Goal: Transaction & Acquisition: Purchase product/service

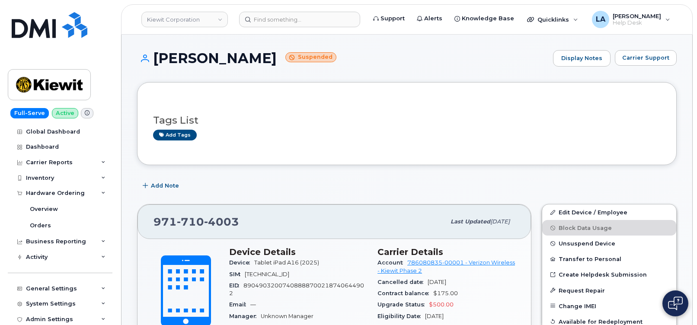
scroll to position [217, 0]
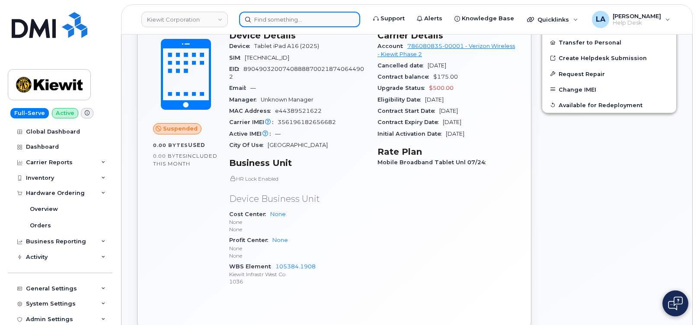
click at [308, 24] on input at bounding box center [299, 20] width 121 height 16
paste input "216-509-4551"
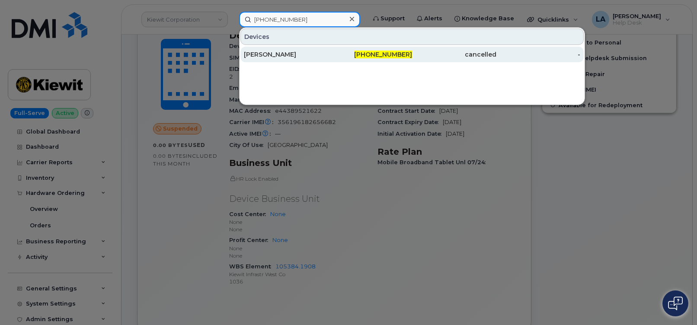
type input "216-509-4551"
click at [296, 54] on div "WILLIAM P ARNOLD" at bounding box center [286, 54] width 84 height 9
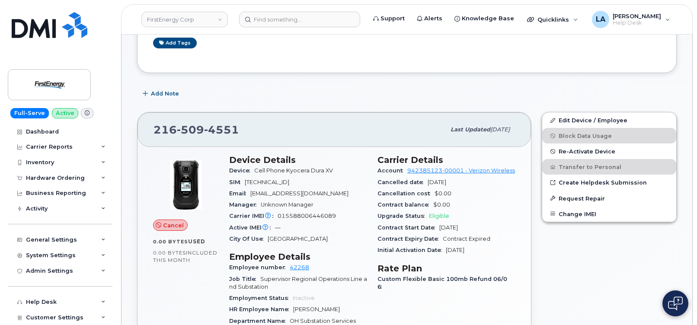
scroll to position [118, 0]
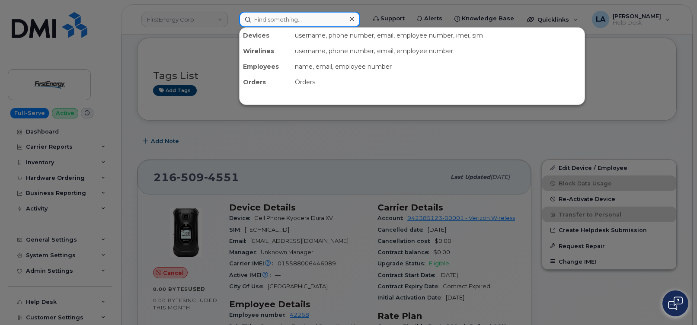
click at [303, 16] on input at bounding box center [299, 20] width 121 height 16
paste input "216-407-2201."
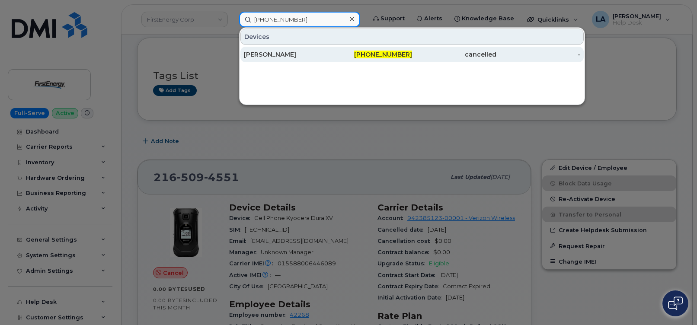
type input "216-407-2201"
click at [287, 55] on div "ROBERT J SNYDERBURN" at bounding box center [286, 54] width 84 height 9
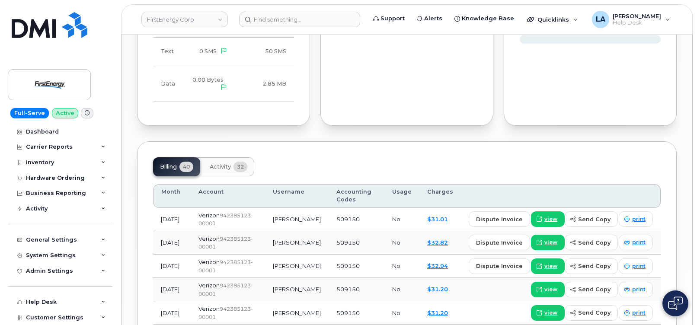
scroll to position [779, 0]
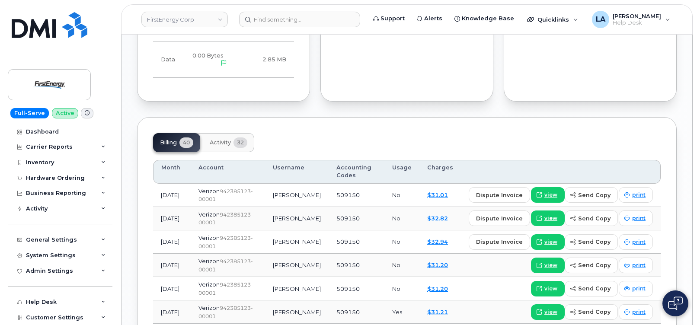
click at [227, 147] on button "Activity 32" at bounding box center [228, 142] width 51 height 19
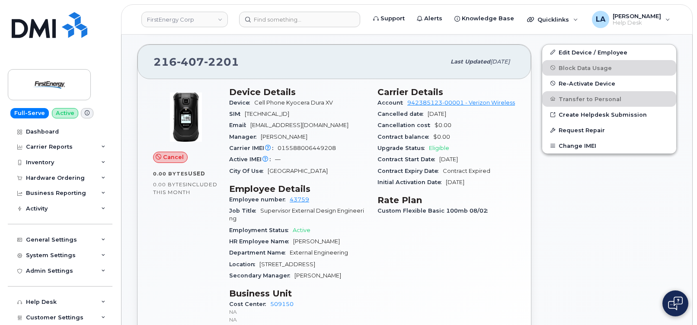
scroll to position [358, 0]
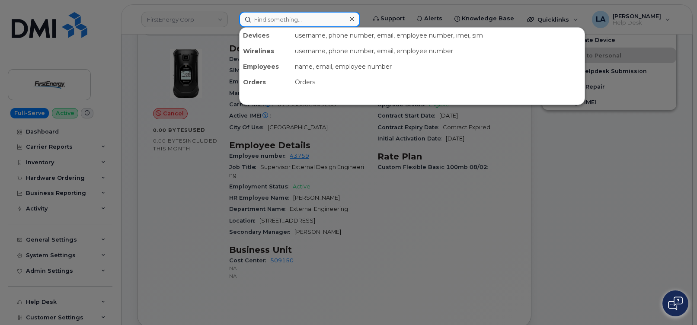
click at [274, 20] on input at bounding box center [299, 20] width 121 height 16
paste input "43395"
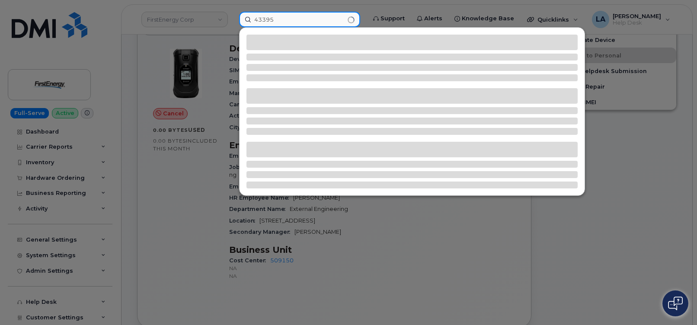
type input "43395"
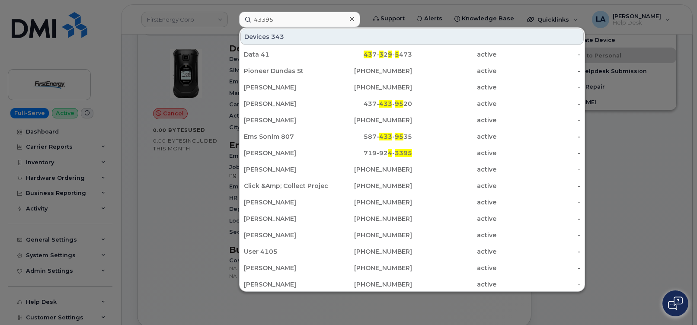
click at [651, 174] on div at bounding box center [348, 162] width 697 height 325
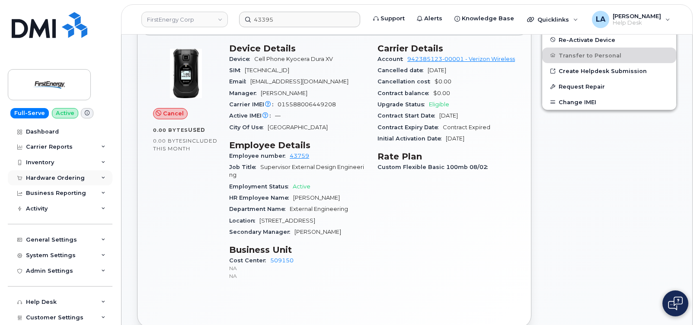
click at [37, 180] on div "Hardware Ordering" at bounding box center [55, 178] width 59 height 7
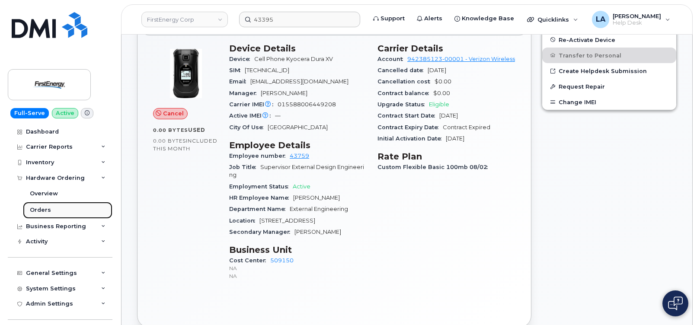
click at [44, 208] on div "Orders" at bounding box center [40, 210] width 21 height 8
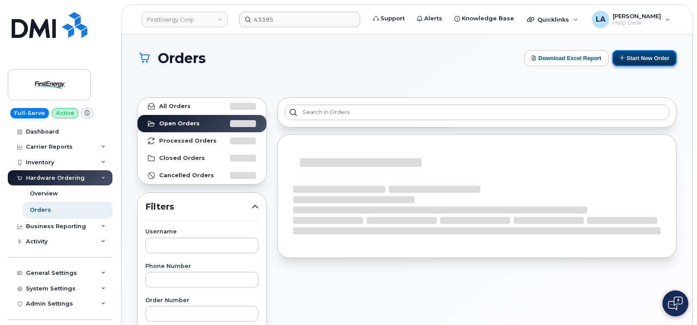
click at [645, 60] on button "Start New Order" at bounding box center [644, 58] width 64 height 16
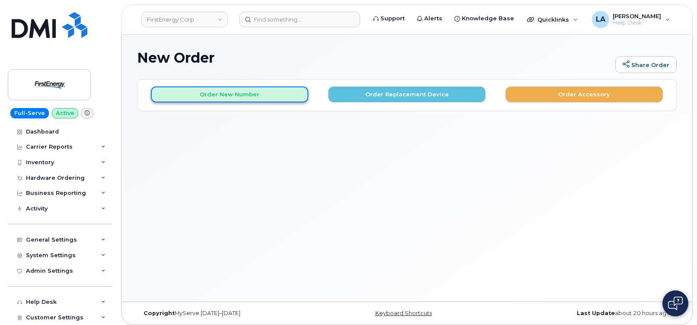
click at [268, 99] on button "Order New Number" at bounding box center [229, 94] width 157 height 16
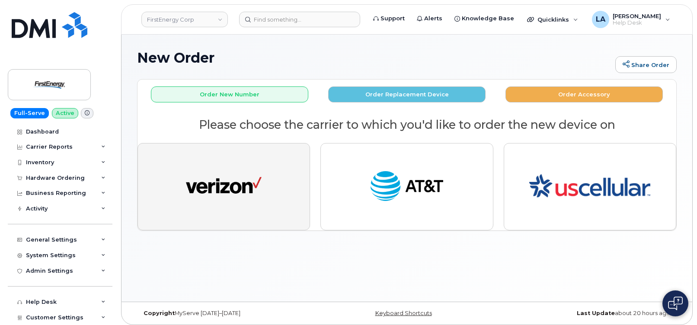
click at [235, 178] on img "button" at bounding box center [224, 186] width 76 height 39
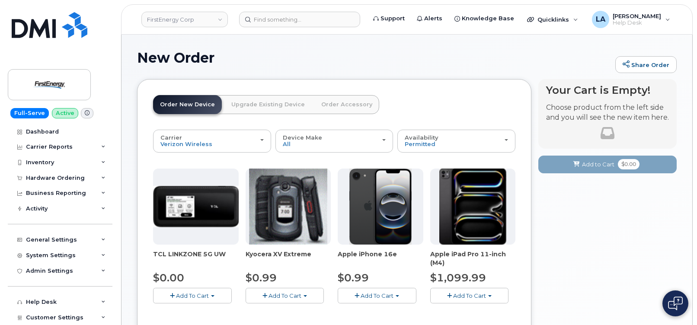
click at [284, 295] on span "Add To Cart" at bounding box center [284, 295] width 33 height 7
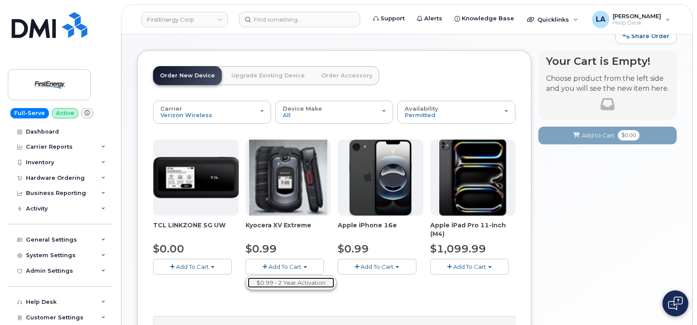
click at [282, 281] on link "$0.99 - 2 Year Activation" at bounding box center [291, 283] width 86 height 11
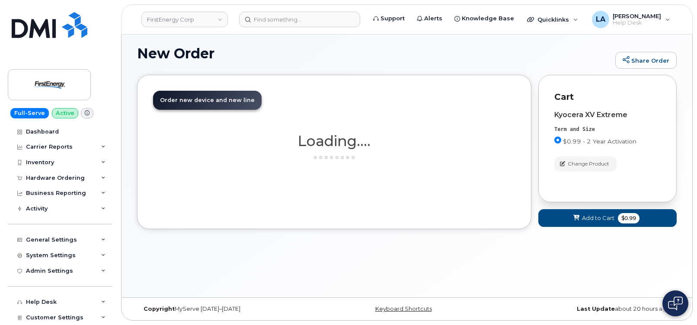
scroll to position [4, 0]
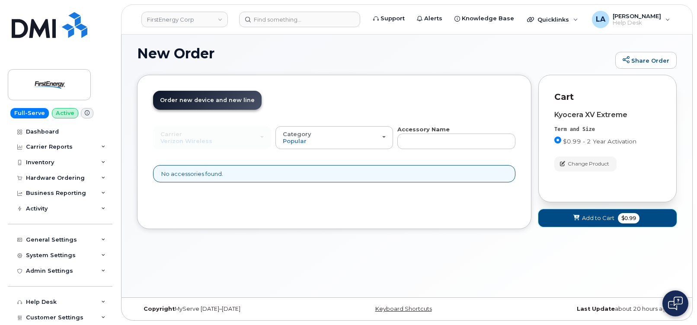
click at [554, 219] on button "Add to Cart $0.99" at bounding box center [607, 218] width 138 height 18
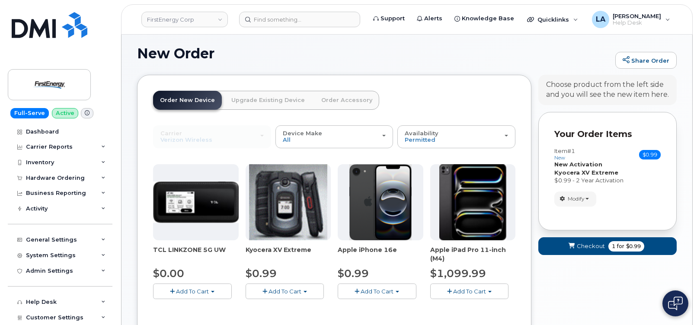
click at [278, 287] on button "Add To Cart" at bounding box center [285, 291] width 79 height 15
click at [307, 307] on link "$0.99 - 2 Year Activation" at bounding box center [291, 307] width 86 height 11
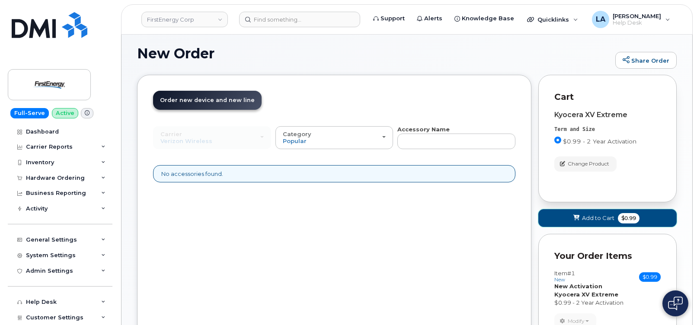
click at [594, 218] on span "Add to Cart" at bounding box center [598, 218] width 32 height 8
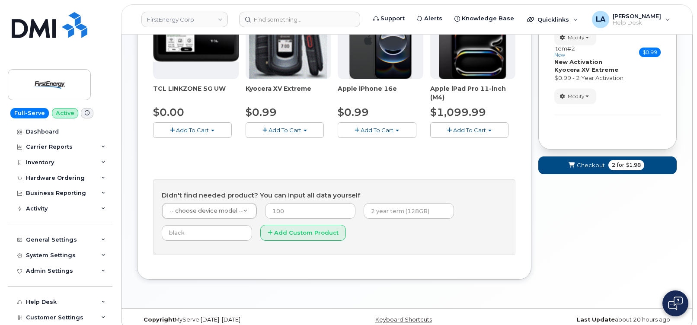
scroll to position [176, 0]
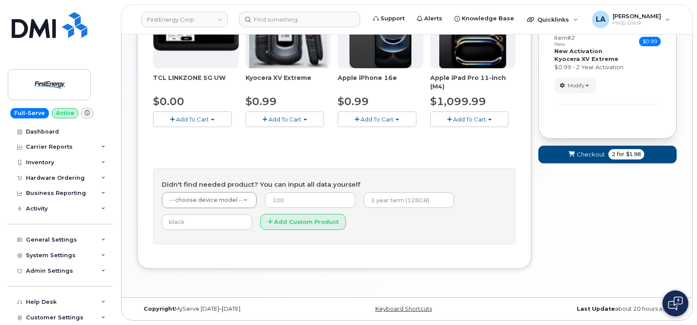
click at [695, 198] on body "FirstEnergy Corp Support Alerts Knowledge Base Quicklinks Suspend / Cancel Devi…" at bounding box center [348, 74] width 697 height 501
click at [580, 154] on span "Checkout" at bounding box center [591, 154] width 28 height 8
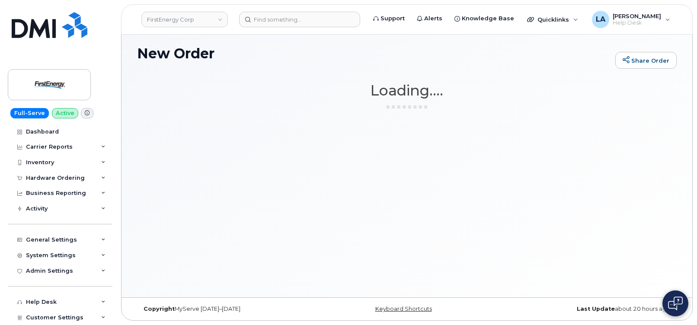
scroll to position [4, 0]
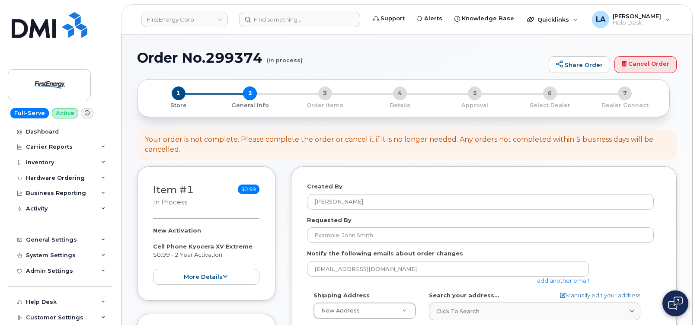
select select
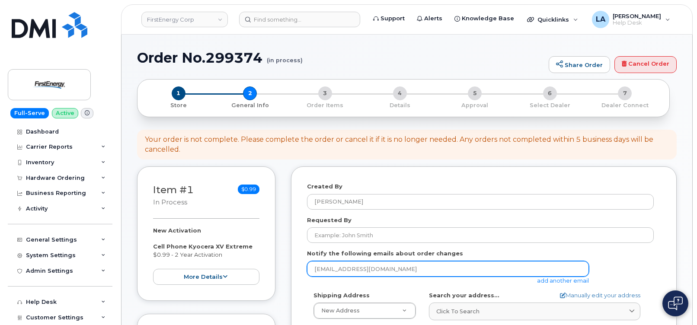
drag, startPoint x: 337, startPoint y: 262, endPoint x: 301, endPoint y: 262, distance: 35.4
paste input "alcaraballo@firstenergycorp"
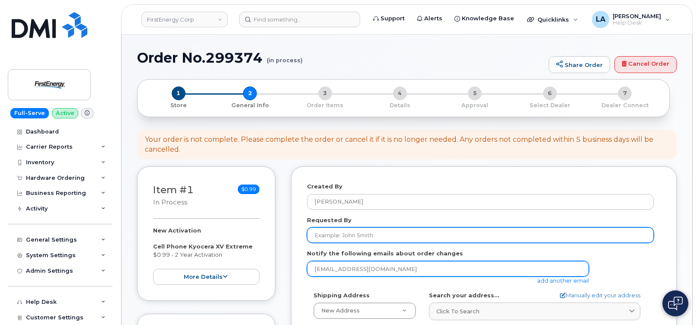
type input "[EMAIL_ADDRESS][DOMAIN_NAME]"
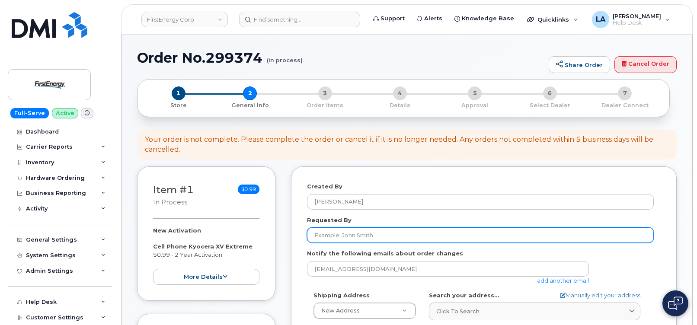
click at [362, 236] on input "Requested By" at bounding box center [480, 235] width 347 height 16
type input "a"
type input "[PERSON_NAME]"
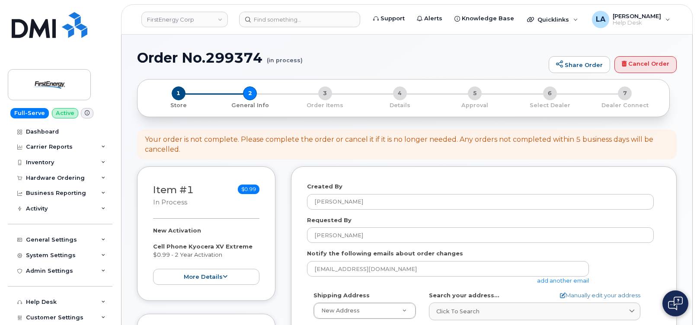
click at [566, 282] on link "add another email" at bounding box center [563, 280] width 52 height 7
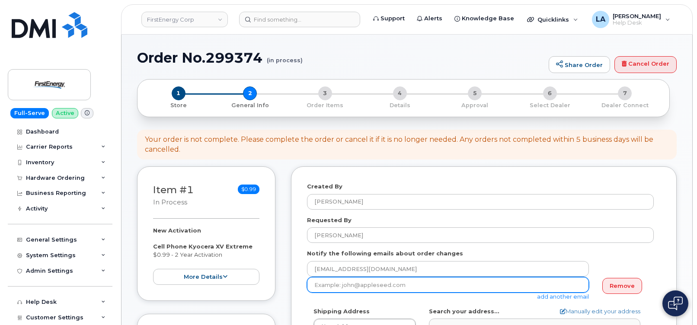
drag, startPoint x: 414, startPoint y: 286, endPoint x: 278, endPoint y: 284, distance: 135.3
paste input "[EMAIL_ADDRESS][DOMAIN_NAME]"
type input "[EMAIL_ADDRESS][DOMAIN_NAME]"
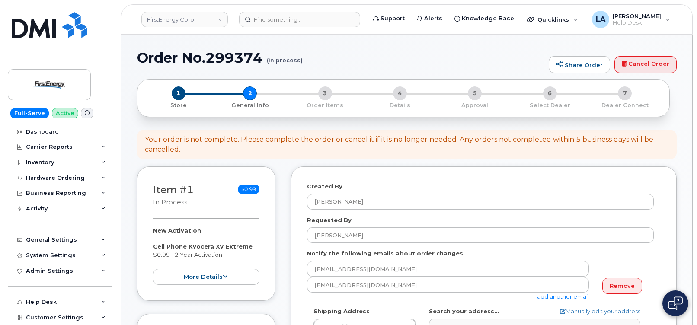
drag, startPoint x: 696, startPoint y: 80, endPoint x: 699, endPoint y: 118, distance: 37.7
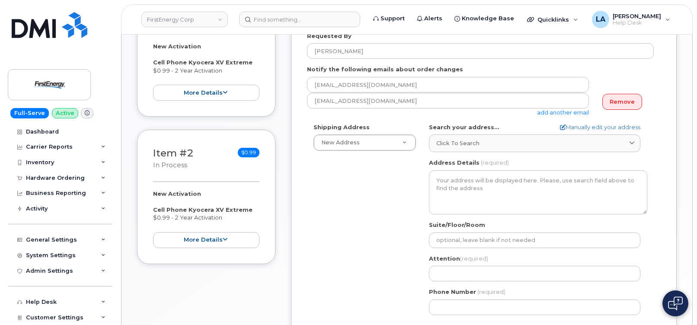
scroll to position [194, 0]
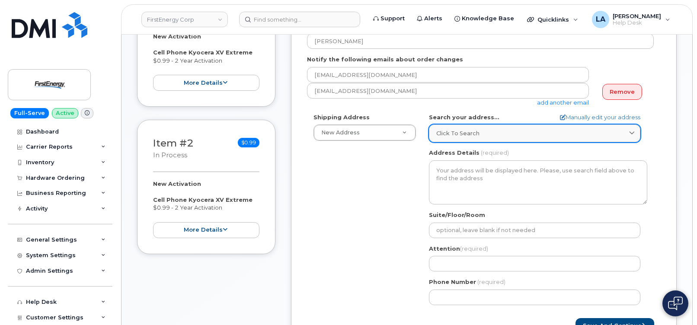
click at [511, 130] on div "Click to search" at bounding box center [534, 133] width 197 height 8
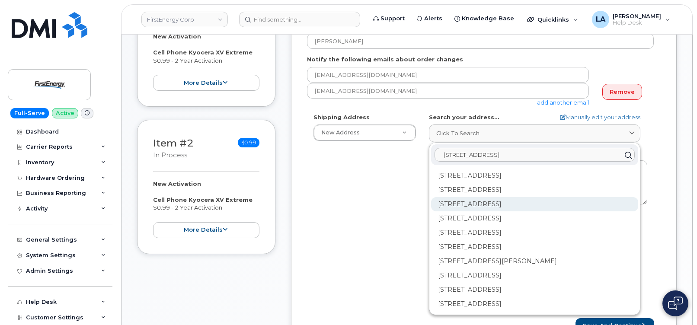
type input "3601 Ridge Rd"
click at [502, 226] on div "3601 Ridge Rd Cleveland OH 44102-5445" at bounding box center [534, 233] width 207 height 14
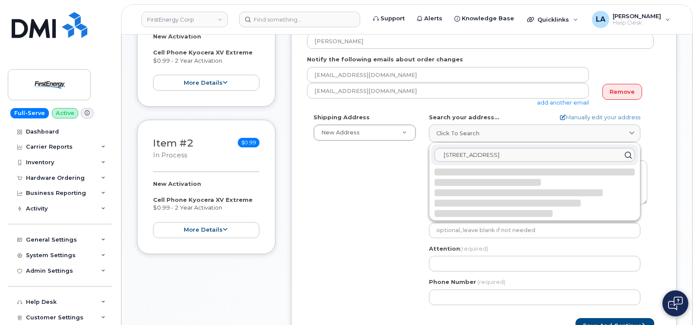
select select
type textarea "3601 Ridge Rd CLEVELAND OH 44102-5445 UNITED STATES"
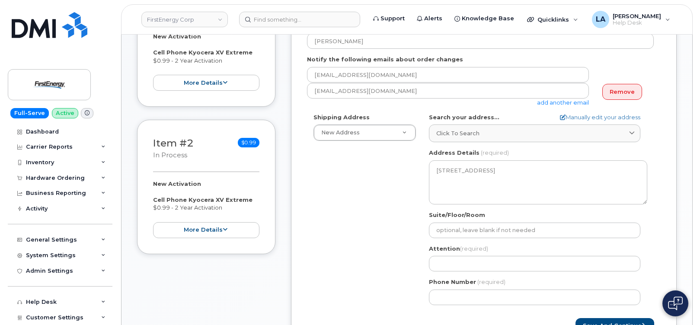
click at [351, 211] on div "Shipping Address New Address New Address 3601 Ridge Rd 543 Lake Rd 14 N Shue St…" at bounding box center [480, 212] width 347 height 198
click at [456, 265] on input "Attention (required)" at bounding box center [534, 264] width 211 height 16
select select
type input "A"
select select
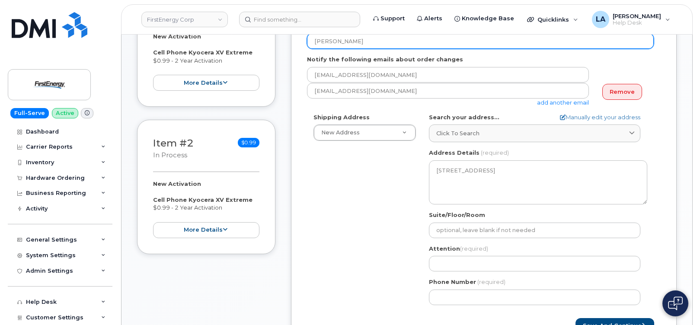
drag, startPoint x: 374, startPoint y: 43, endPoint x: 299, endPoint y: 41, distance: 75.7
click at [299, 41] on div "Created By Lanette Aparicio Requested By Andrea Caraballo Notify the following …" at bounding box center [484, 160] width 386 height 377
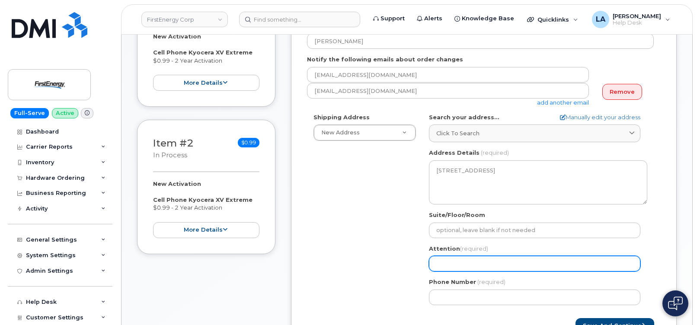
click at [474, 259] on input "Attention (required)" at bounding box center [534, 264] width 211 height 16
paste input "[PERSON_NAME]"
select select
type input "[PERSON_NAME]"
select select
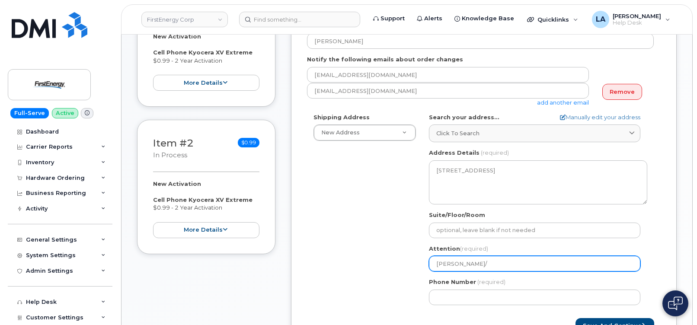
type input "Andrea Caraballo/"
select select
type input "Andrea Caraballo/ J"
select select
type input "Andrea Caraballo/ Ja"
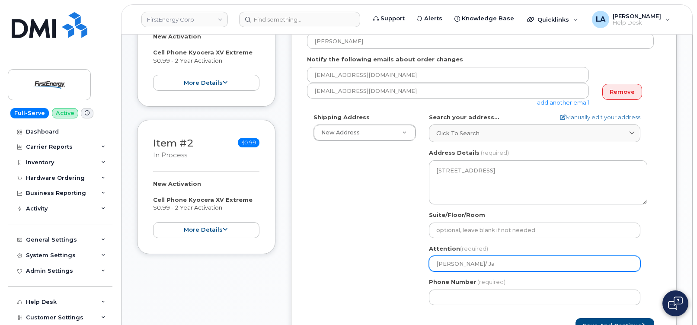
select select
type input "Andrea Caraballo/ Jas"
select select
type input "Andrea Caraballo/ Jaso"
select select
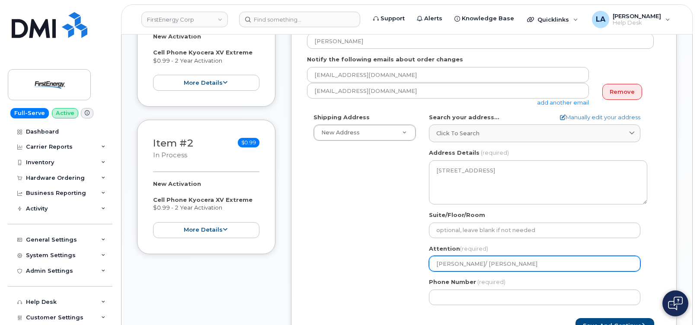
type input "Andrea Caraballo/ Jason"
select select
type input "Andrea Caraballo/ Jason V"
select select
type input "Andrea Caraballo/ Jason Va"
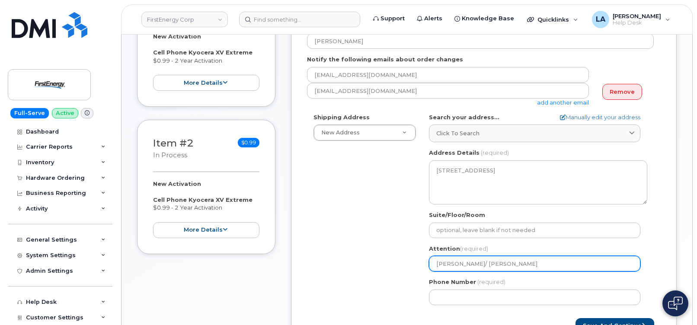
select select
type input "Andrea Caraballo/ Jason Van"
select select
type input "Andrea Caraballo/ Jason Van S"
select select
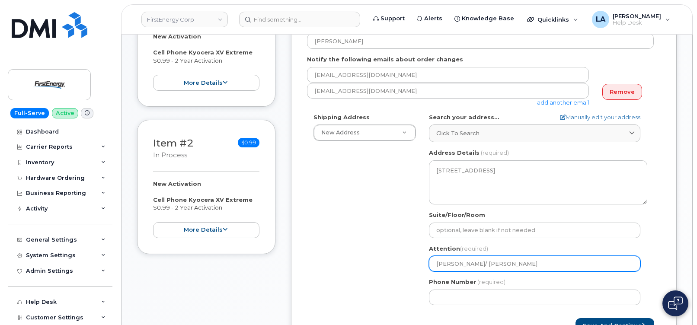
type input "Andrea Caraballo/ Jason Van Sc"
select select
type input "Andrea Caraballo/ Jason Van Sch"
select select
type input "Andrea Caraballo/ Jason Van Scho"
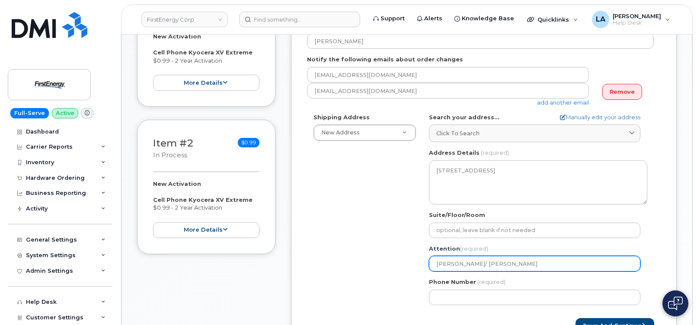
select select
type input "Andrea Caraballo/ Jason Van Schoo"
select select
type input "[PERSON_NAME]/ [PERSON_NAME]"
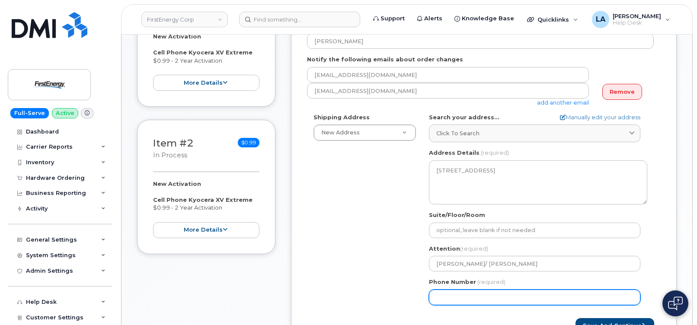
click at [491, 296] on input "Phone Number" at bounding box center [534, 298] width 211 height 16
type input "216551006"
select select
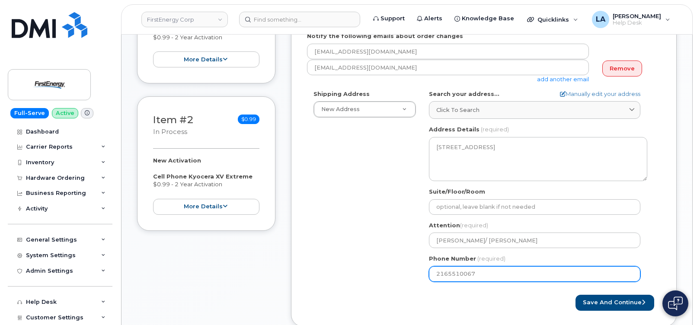
scroll to position [237, 0]
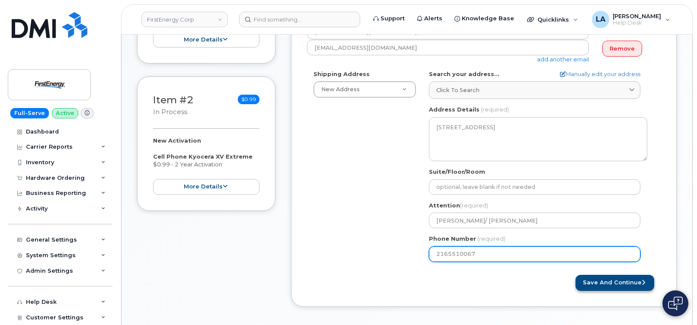
type input "2165510067"
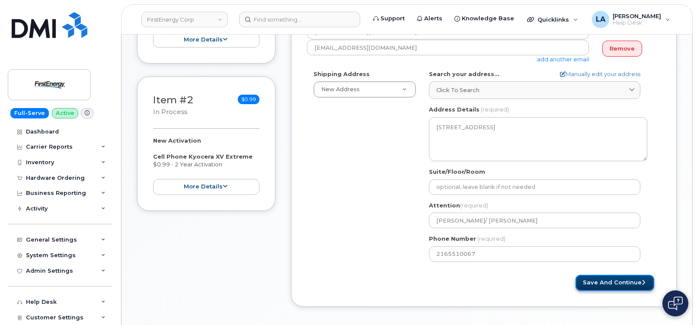
click at [606, 283] on button "Save and Continue" at bounding box center [614, 283] width 79 height 16
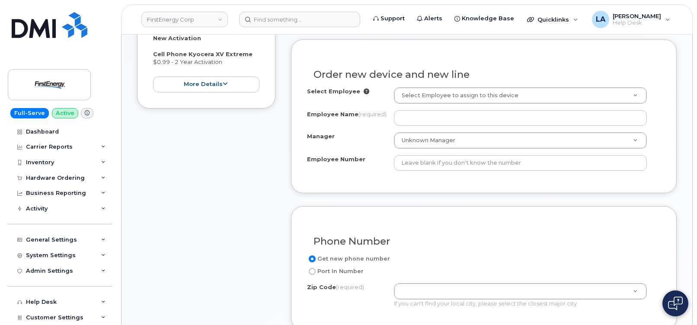
scroll to position [341, 0]
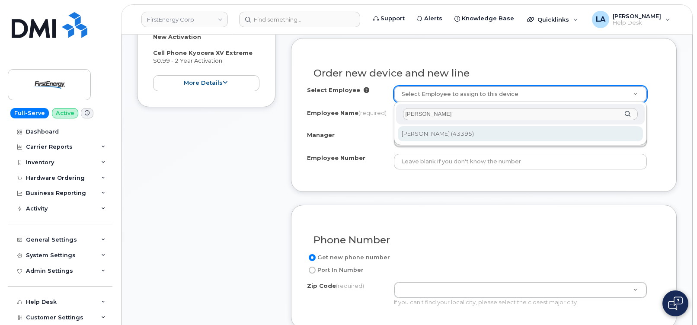
type input "[PERSON_NAME]"
type input "2065501"
type input "[PERSON_NAME]"
type input "43395"
type input "[STREET_ADDRESS]"
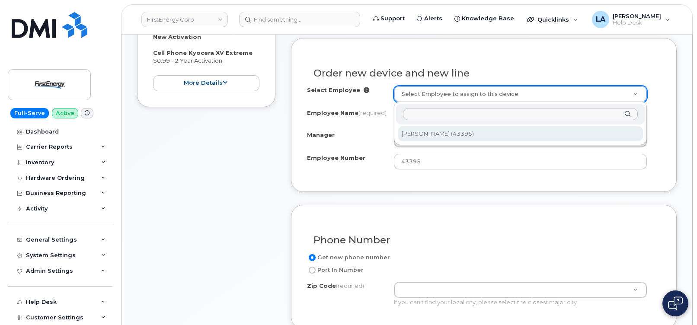
select select "2066486"
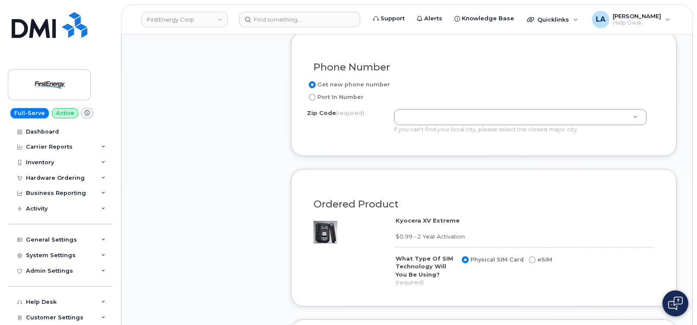
scroll to position [520, 0]
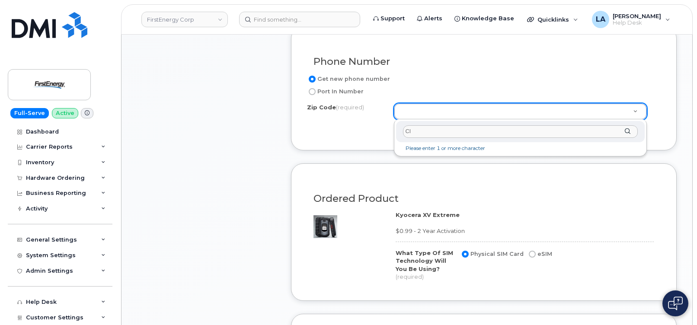
type input "C"
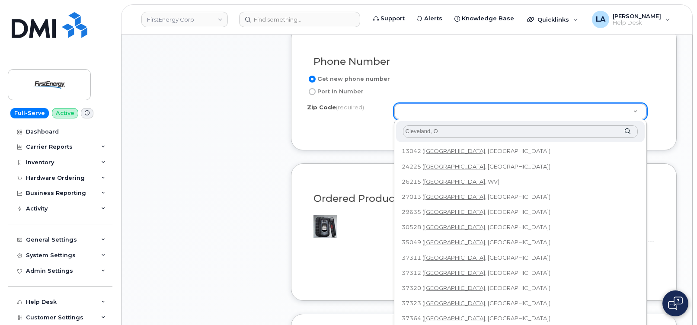
type input "Cleveland, Oh"
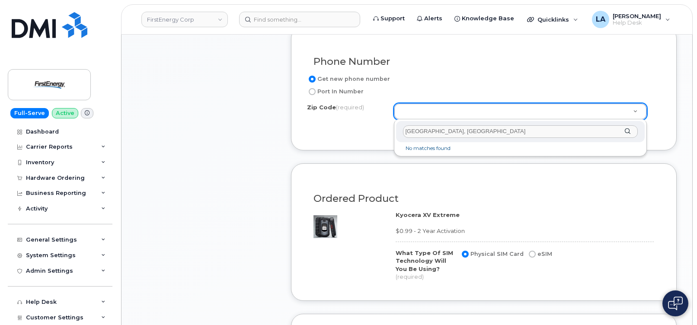
drag, startPoint x: 459, startPoint y: 131, endPoint x: 392, endPoint y: 131, distance: 67.0
click at [392, 131] on body "FirstEnergy Corp Support Alerts Knowledge Base Quicklinks Suspend / Cancel Devi…" at bounding box center [348, 185] width 697 height 1411
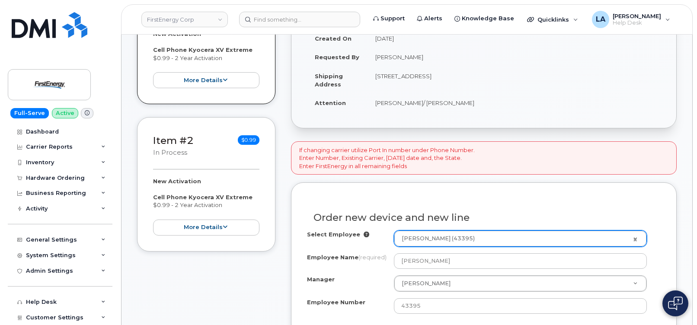
scroll to position [197, 0]
click at [477, 73] on td "[STREET_ADDRESS]" at bounding box center [513, 79] width 293 height 27
copy td "44102"
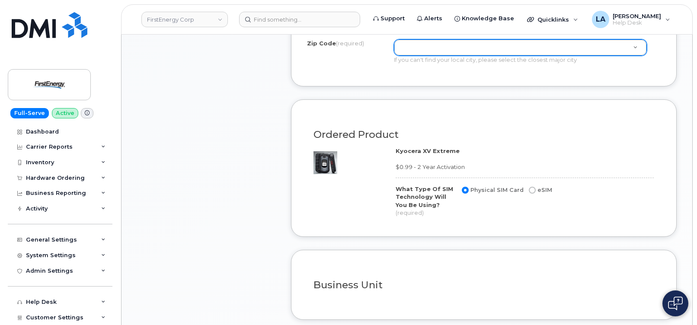
scroll to position [518, 0]
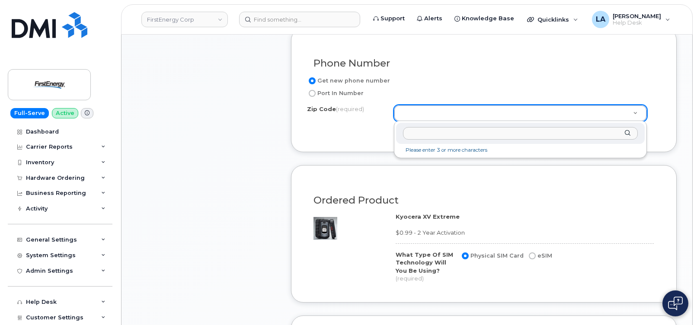
paste input "44102"
type input "44102"
type input "44102 (Cleveland, OH)"
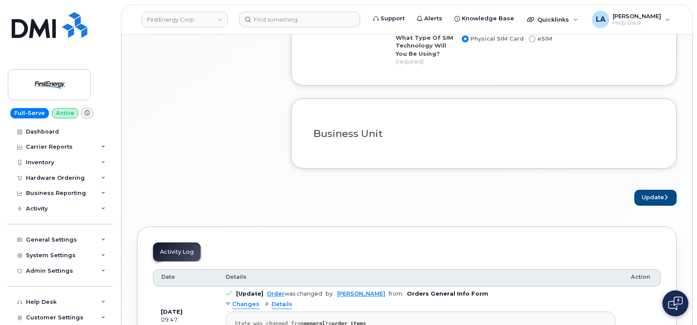
scroll to position [758, 0]
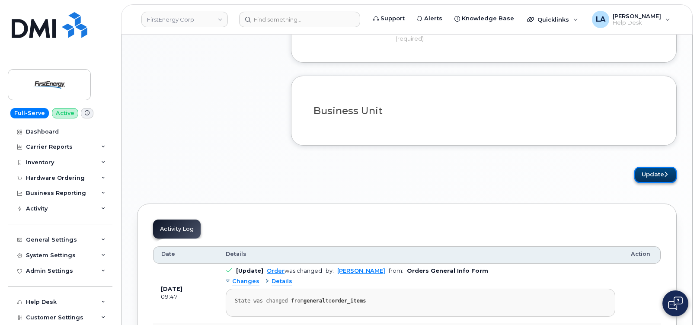
click at [656, 172] on button "Update" at bounding box center [655, 175] width 42 height 16
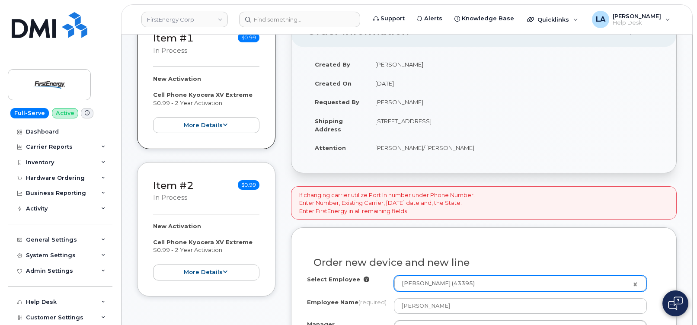
scroll to position [107, 0]
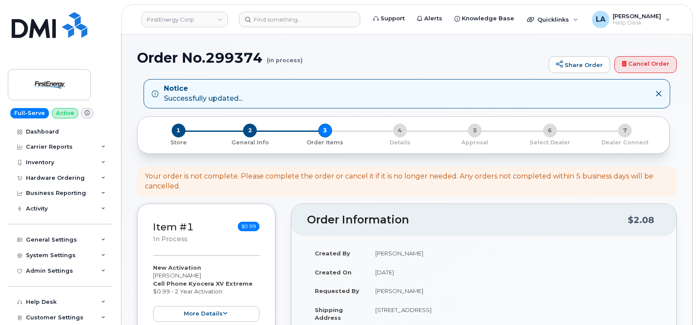
click at [470, 268] on td "[DATE]" at bounding box center [513, 272] width 293 height 19
click at [474, 308] on td "[STREET_ADDRESS]" at bounding box center [513, 313] width 293 height 27
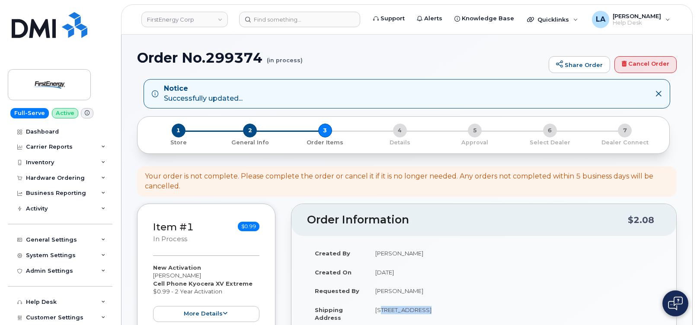
copy tbody "[STREET_ADDRESS]"
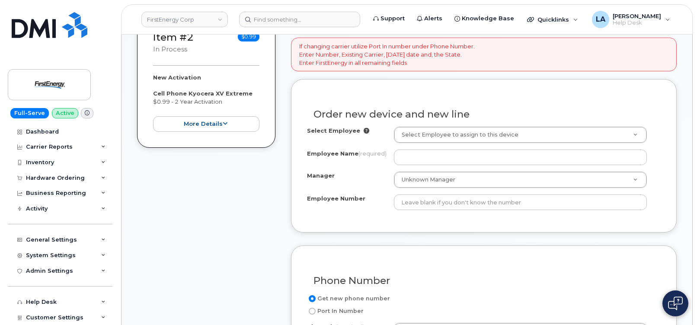
scroll to position [356, 0]
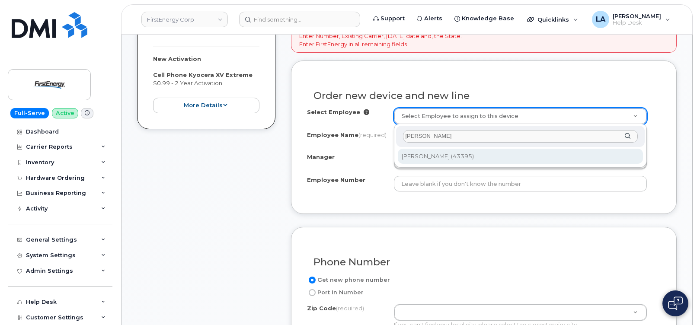
type input "[PERSON_NAME]"
type input "2065501"
type input "[PERSON_NAME]"
type input "43395"
type input "3601 Ridge Road"
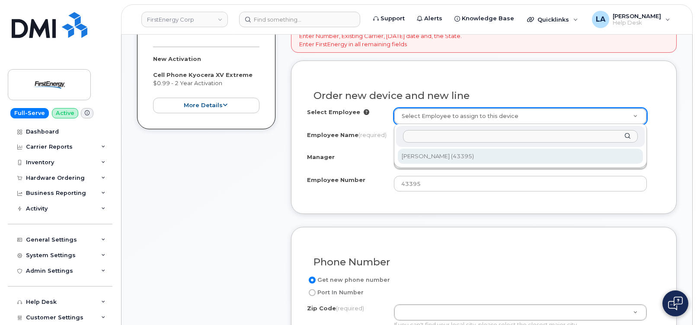
select select "2066486"
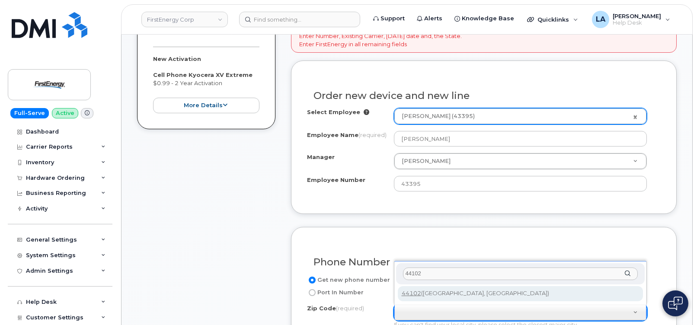
type input "44102"
type input "44102 (Cleveland, OH)"
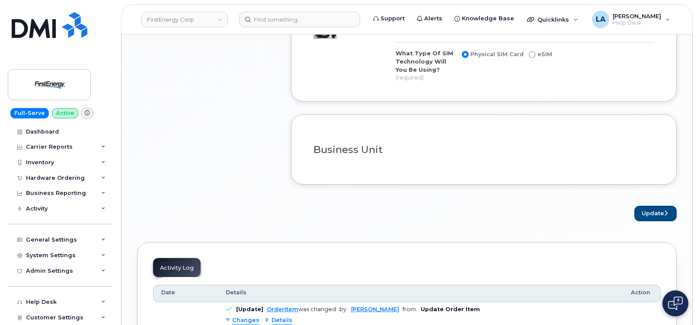
scroll to position [815, 0]
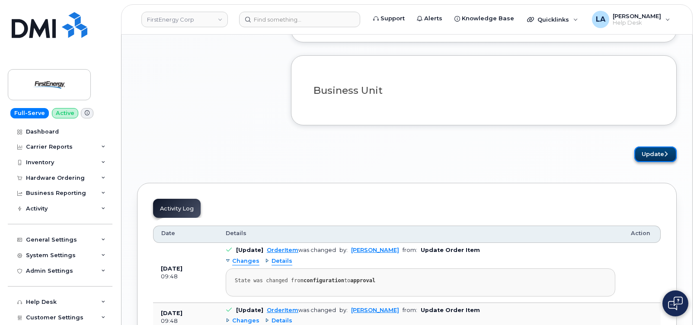
click at [653, 155] on button "Update" at bounding box center [655, 155] width 42 height 16
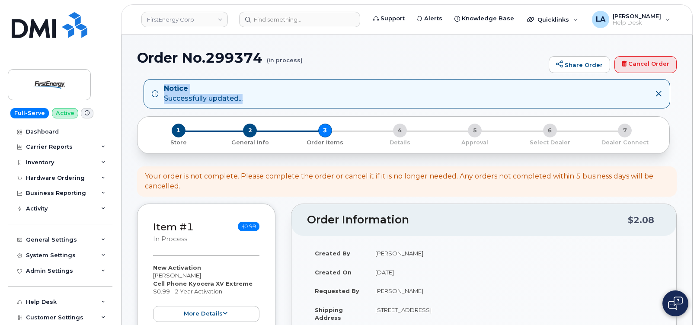
drag, startPoint x: 696, startPoint y: 71, endPoint x: 697, endPoint y: 82, distance: 11.4
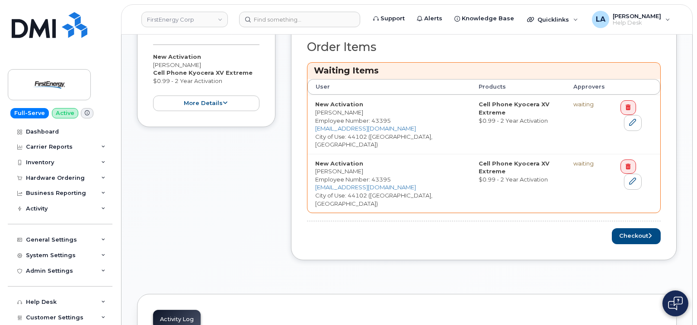
scroll to position [368, 0]
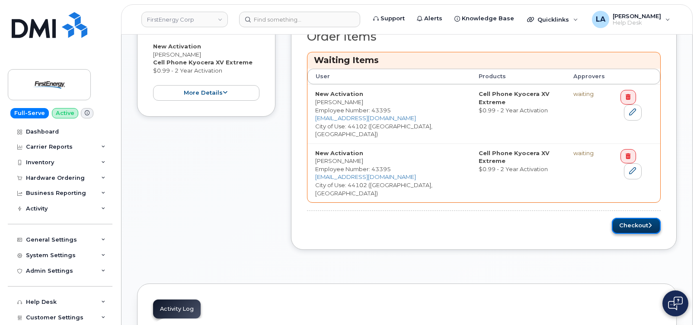
click at [638, 218] on button "Checkout" at bounding box center [636, 226] width 49 height 16
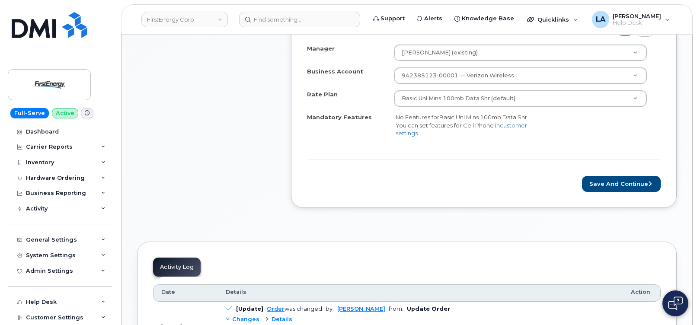
scroll to position [569, 0]
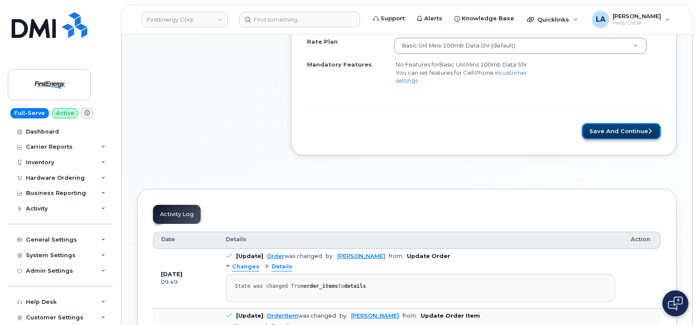
click at [648, 134] on button "Save and Continue" at bounding box center [621, 131] width 79 height 16
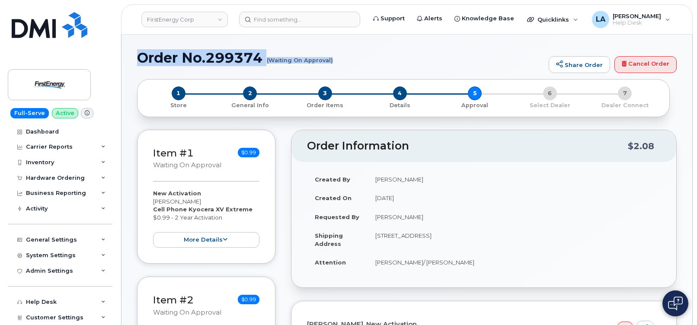
drag, startPoint x: 138, startPoint y: 57, endPoint x: 332, endPoint y: 58, distance: 193.7
click at [332, 58] on h1 "Order No.299374 (Waiting On Approval)" at bounding box center [340, 57] width 407 height 15
copy h1 "Order No.299374 (Waiting On Approval)"
